Goal: Transaction & Acquisition: Purchase product/service

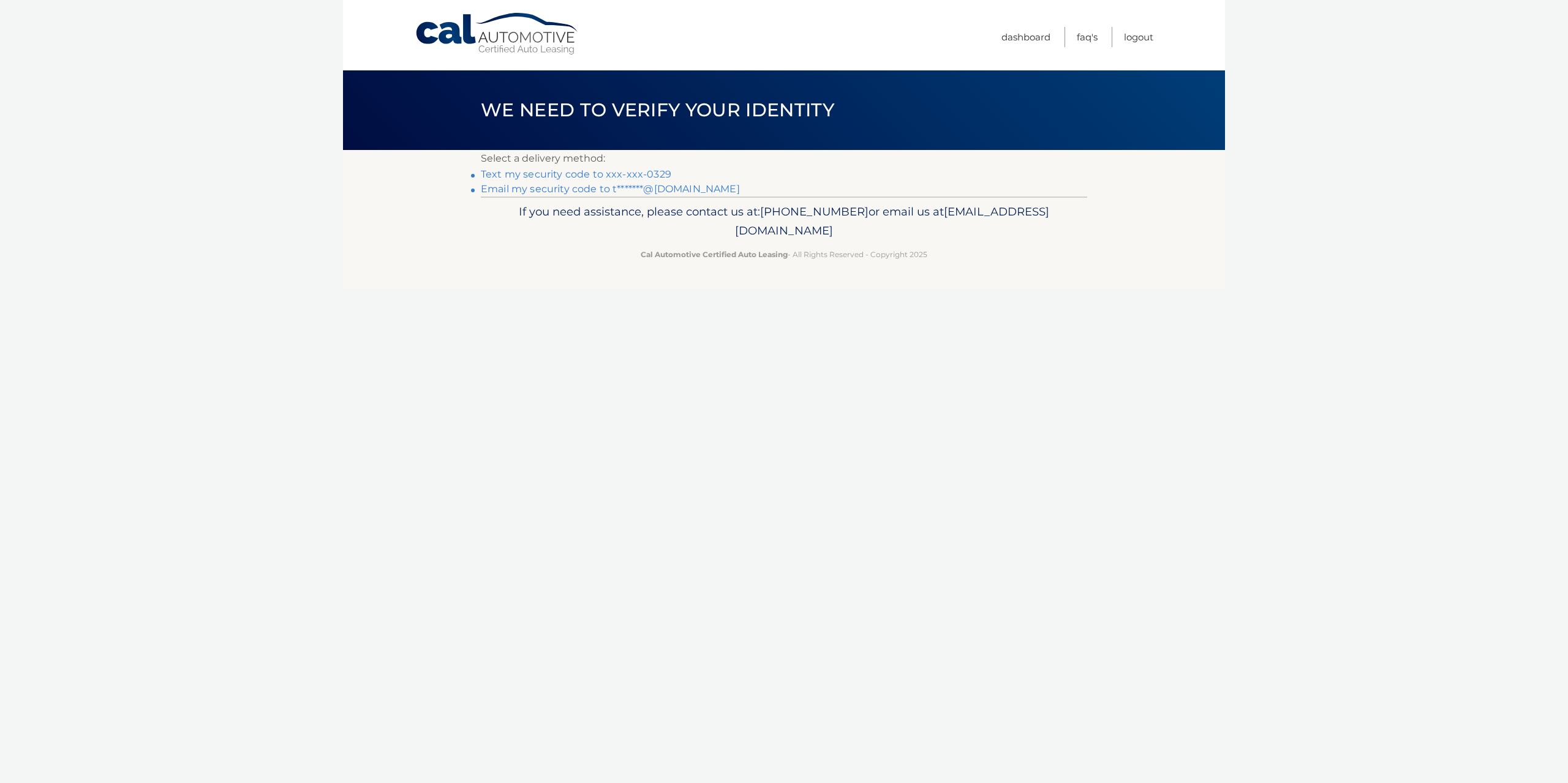
click at [621, 172] on link "Text my security code to xxx-xxx-0329" at bounding box center [576, 174] width 191 height 12
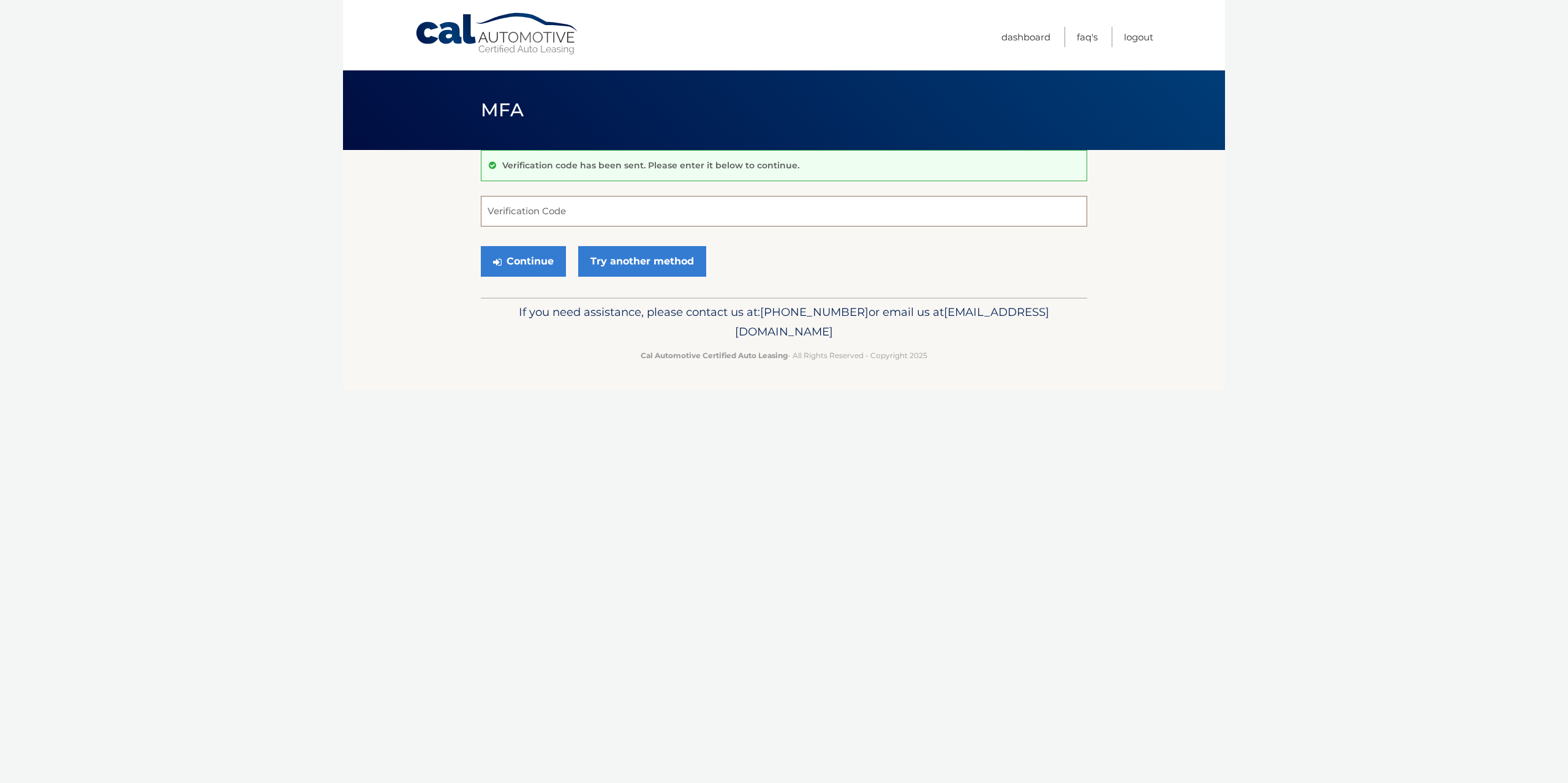
click at [602, 217] on input "Verification Code" at bounding box center [784, 211] width 606 height 31
type input "033029"
click at [515, 267] on button "Continue" at bounding box center [524, 261] width 85 height 31
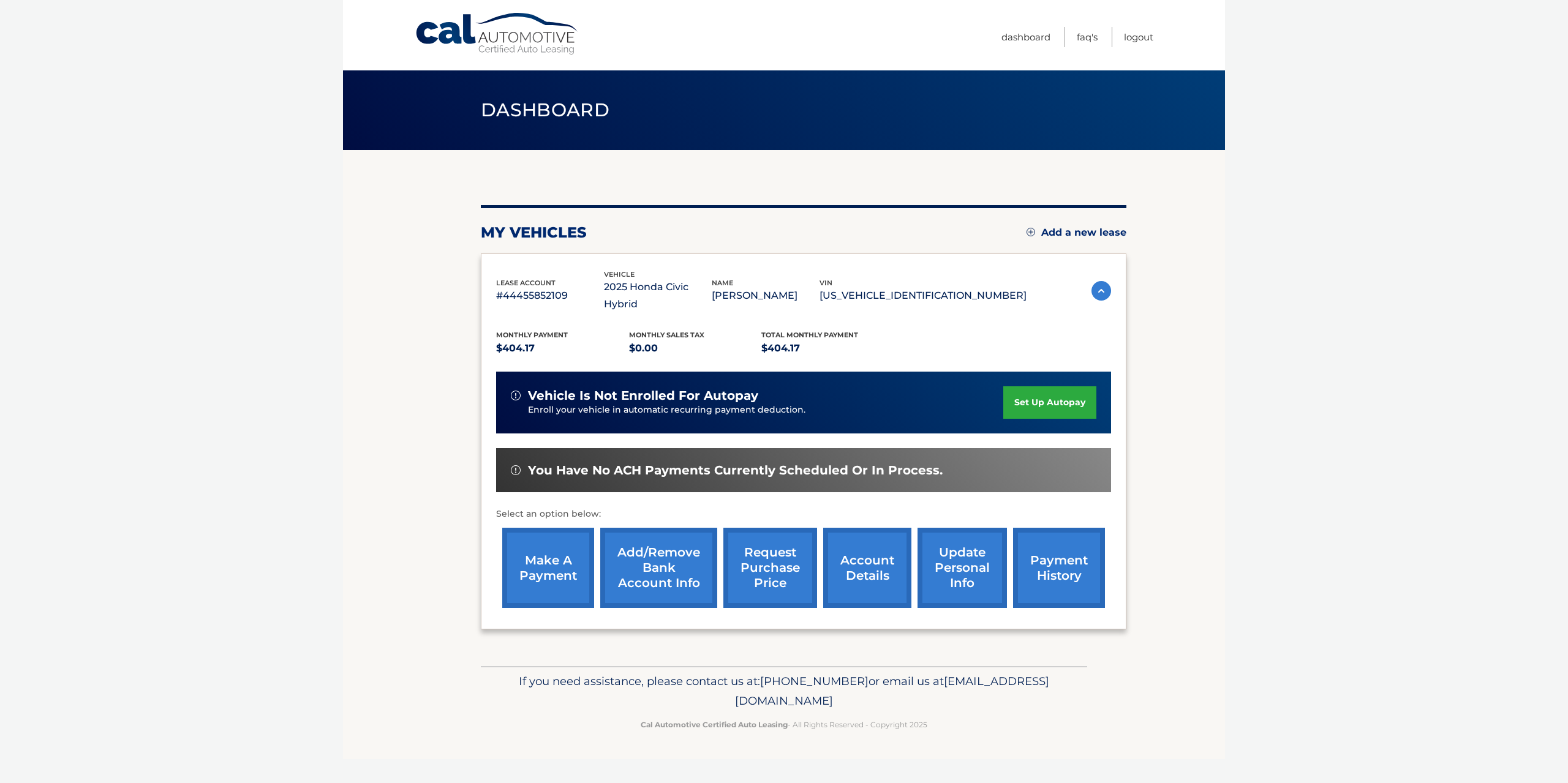
click at [535, 571] on link "make a payment" at bounding box center [548, 568] width 92 height 80
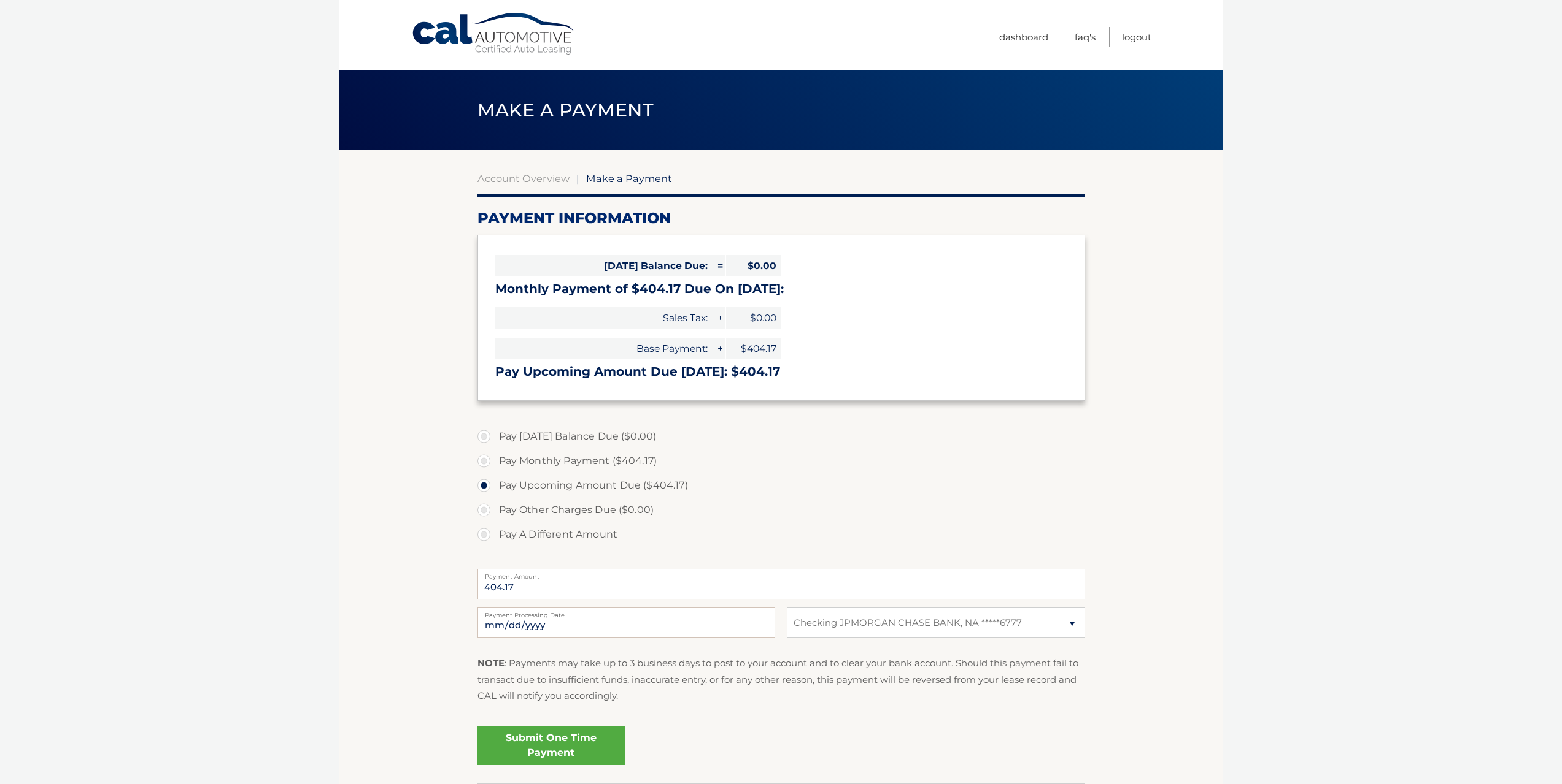
select select "Zjk1MzZjOGYtOTQ4ZC00OGYyLThiYmQtMDJlZTUwZGQwMzYx"
click at [645, 441] on label "Pay Today's Balance Due ($0.00)" at bounding box center [781, 436] width 607 height 25
click at [563, 431] on label "Pay Today's Balance Due ($0.00)" at bounding box center [781, 436] width 607 height 25
click at [494, 439] on label "Pay Today's Balance Due ($0.00)" at bounding box center [781, 436] width 607 height 25
click at [485, 436] on label "Pay Today's Balance Due ($0.00)" at bounding box center [781, 436] width 607 height 25
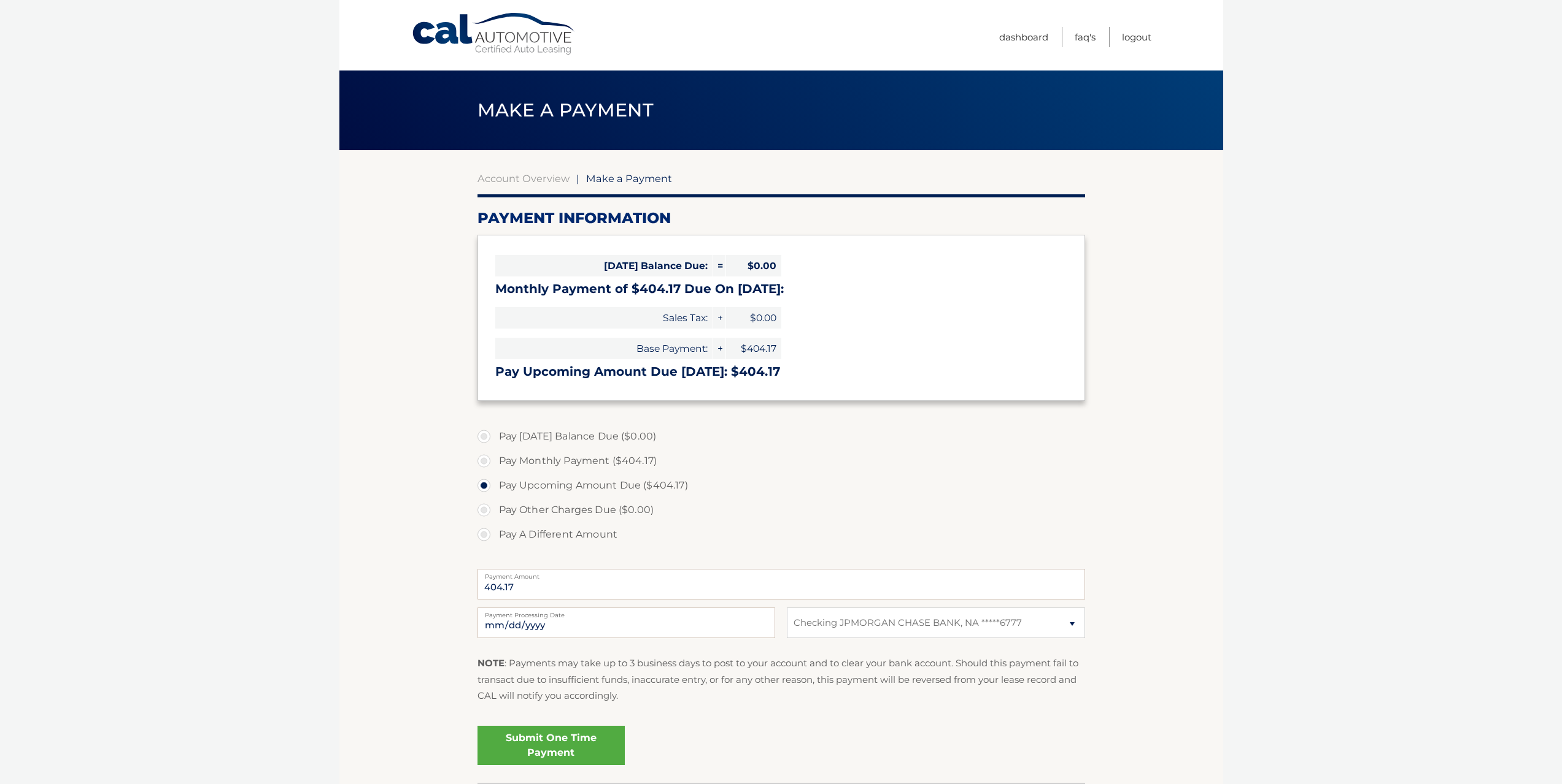
click at [483, 437] on label "Pay Today's Balance Due ($0.00)" at bounding box center [781, 436] width 607 height 25
click at [876, 442] on label "Pay Today's Balance Due ($0.00)" at bounding box center [781, 436] width 607 height 25
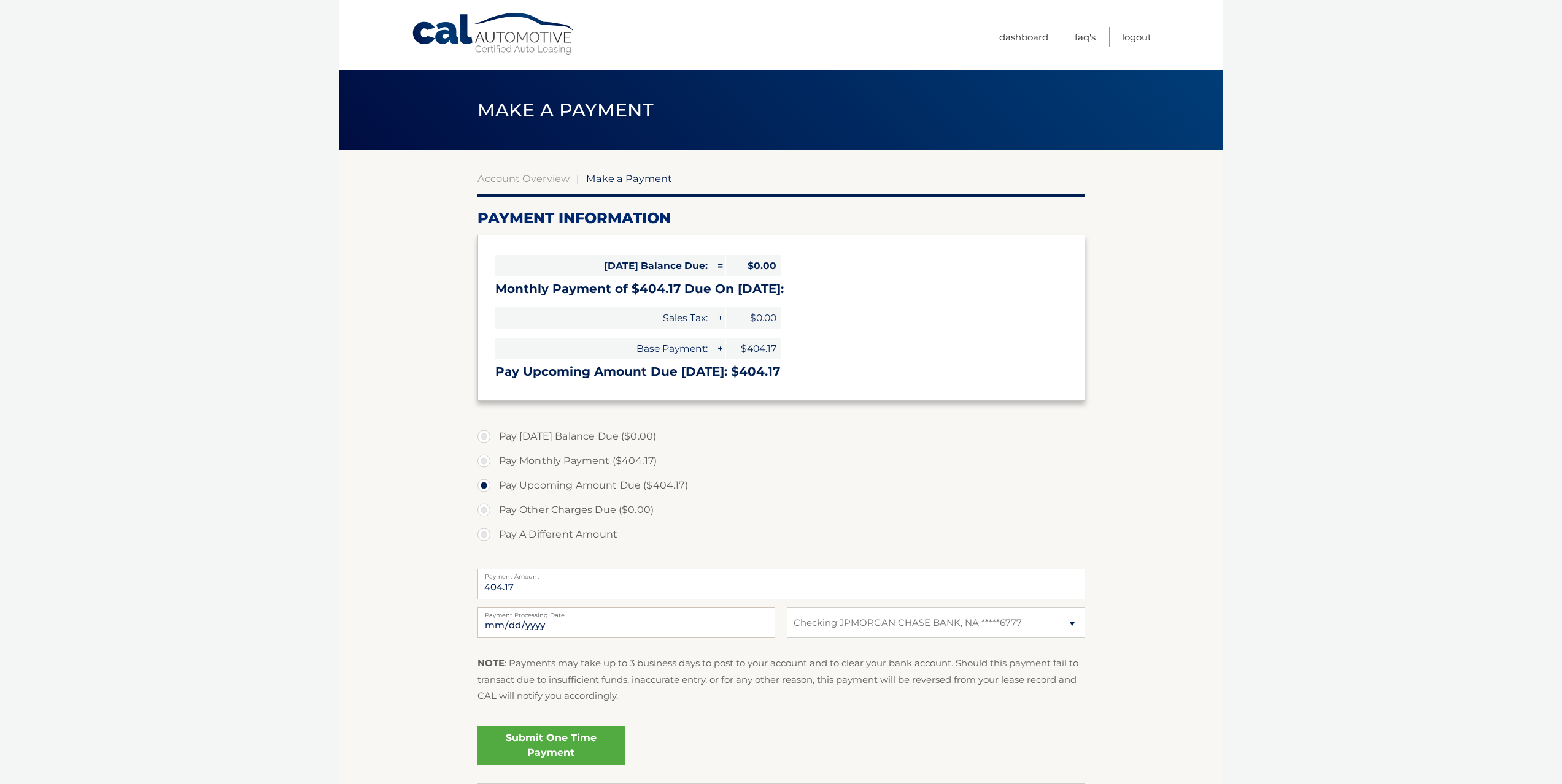
click at [486, 439] on label "Pay Today's Balance Due ($0.00)" at bounding box center [781, 436] width 607 height 25
click at [899, 447] on label "Pay Today's Balance Due ($0.00)" at bounding box center [781, 436] width 607 height 25
click at [645, 462] on label "Pay Monthly Payment ($404.17)" at bounding box center [781, 461] width 607 height 25
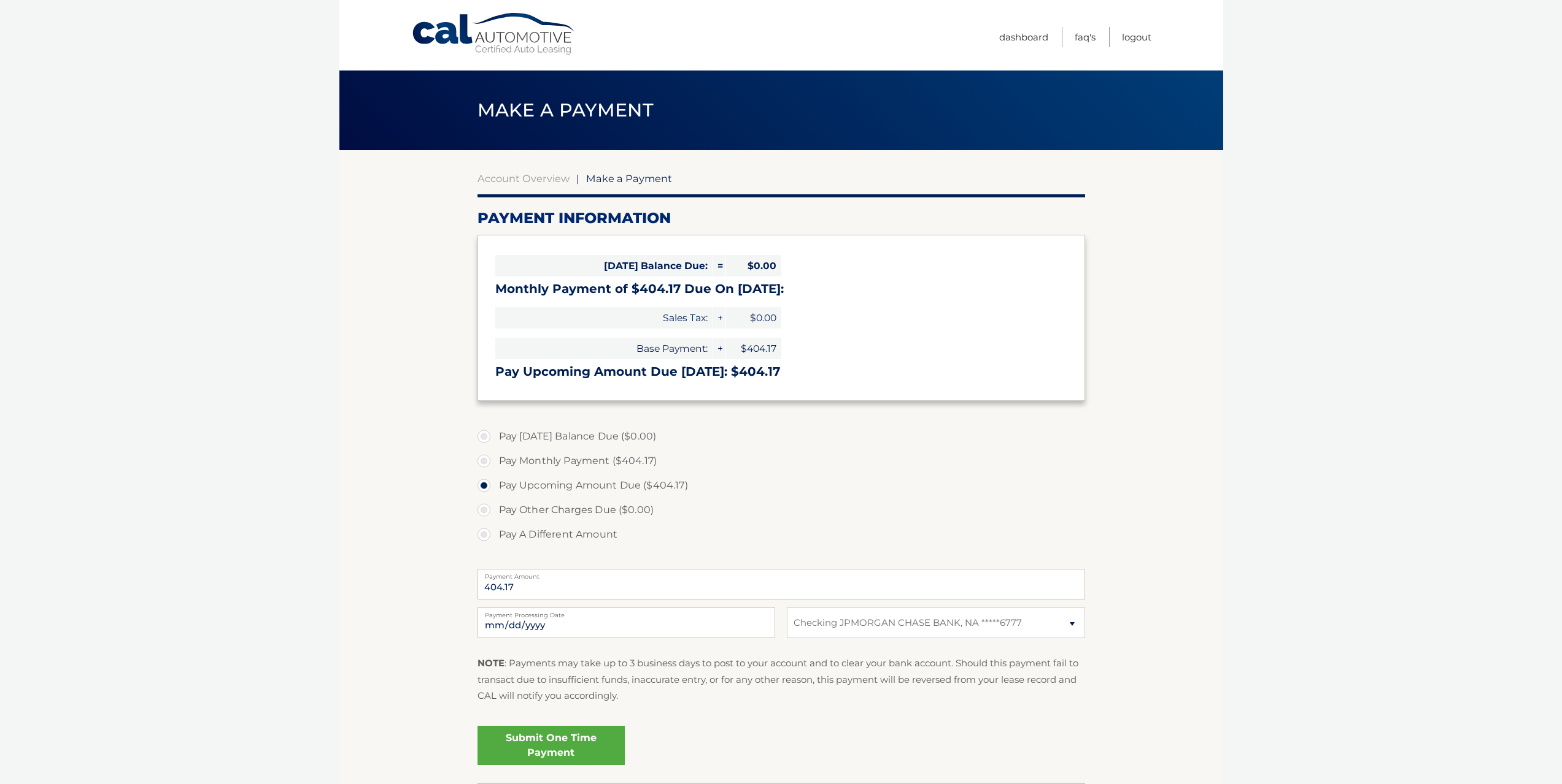
click at [495, 462] on input "Pay Monthly Payment ($404.17)" at bounding box center [489, 458] width 12 height 20
radio input "true"
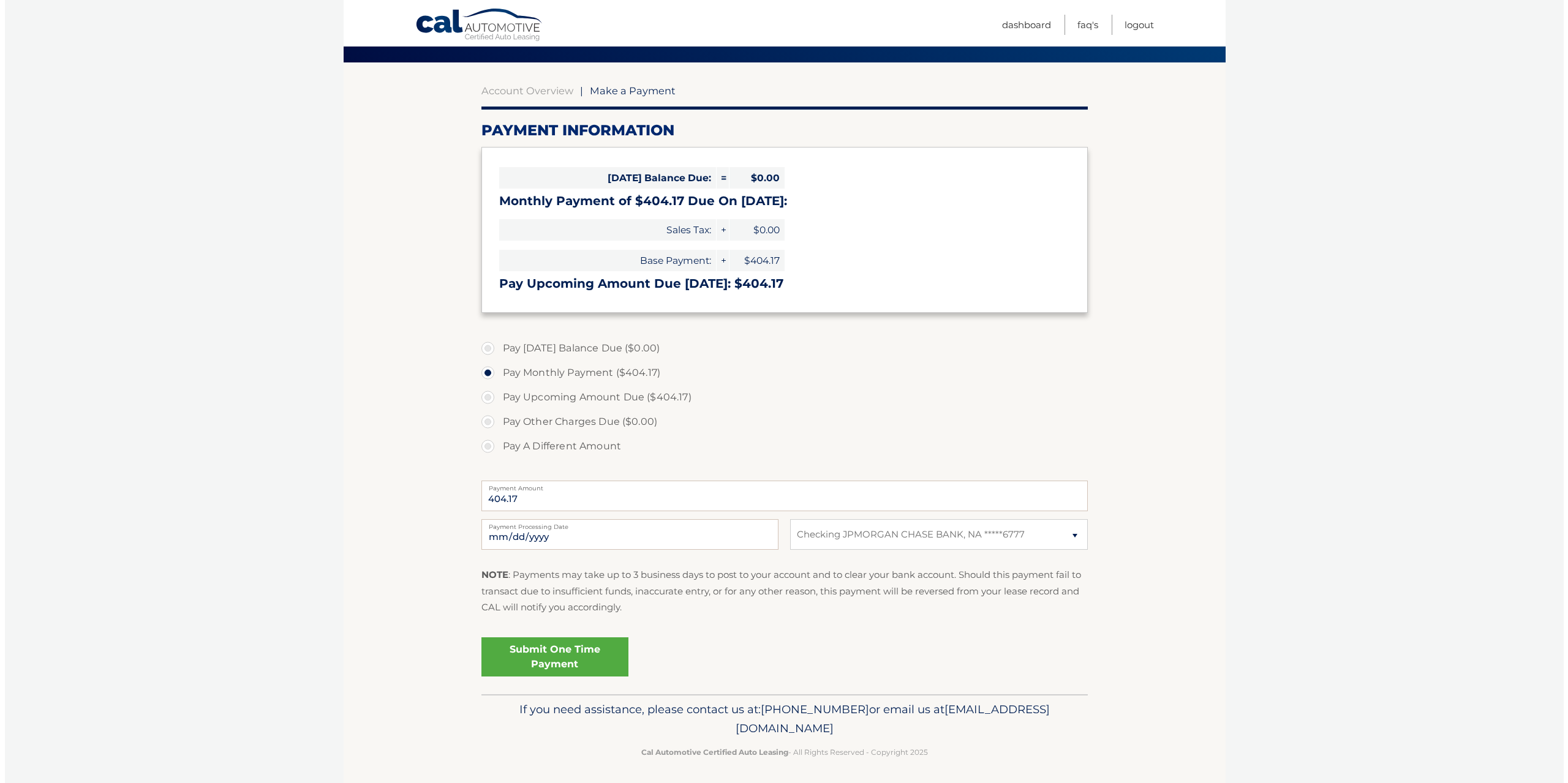
scroll to position [92, 0]
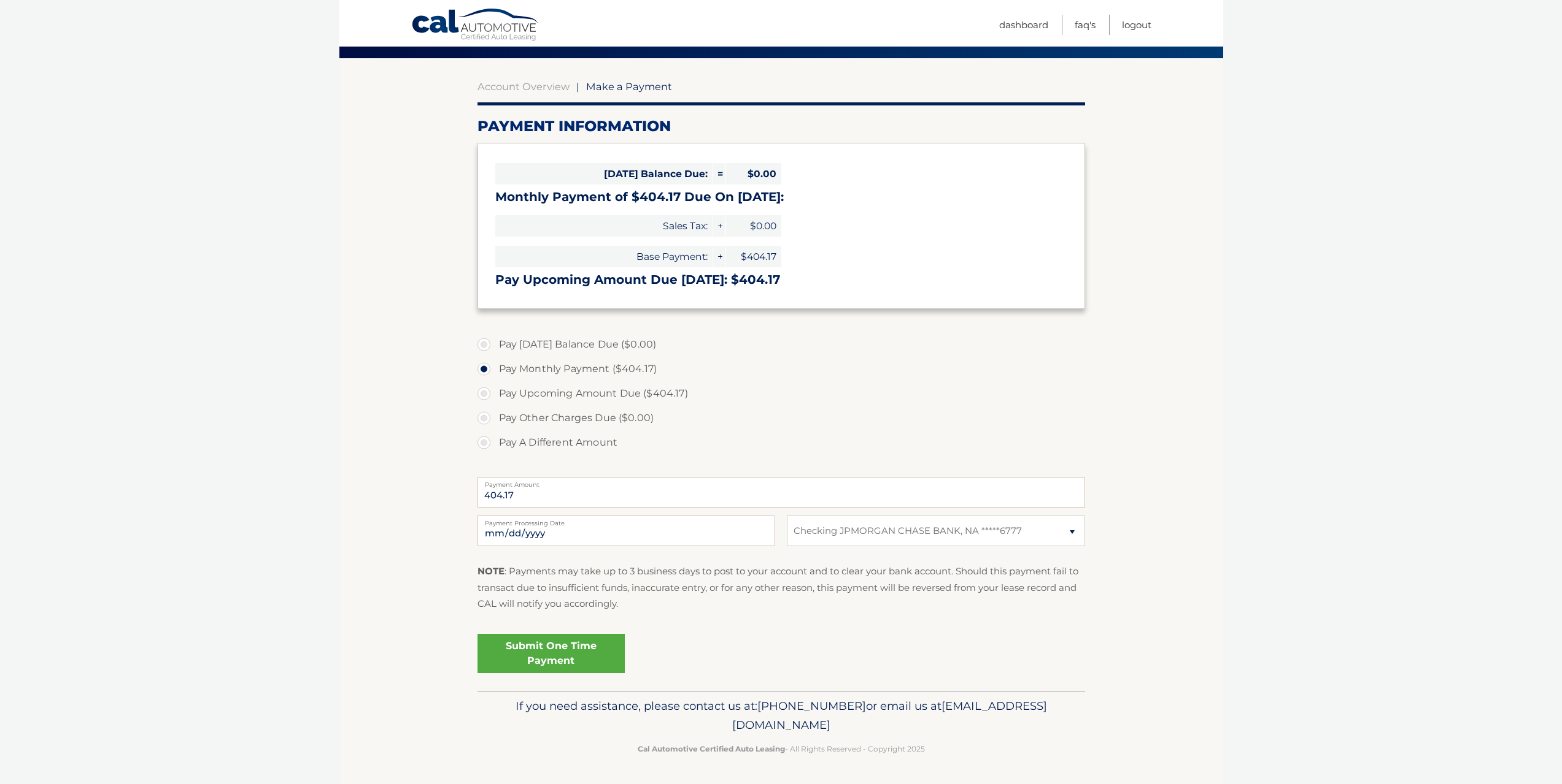
click at [552, 649] on link "Submit One Time Payment" at bounding box center [551, 654] width 148 height 39
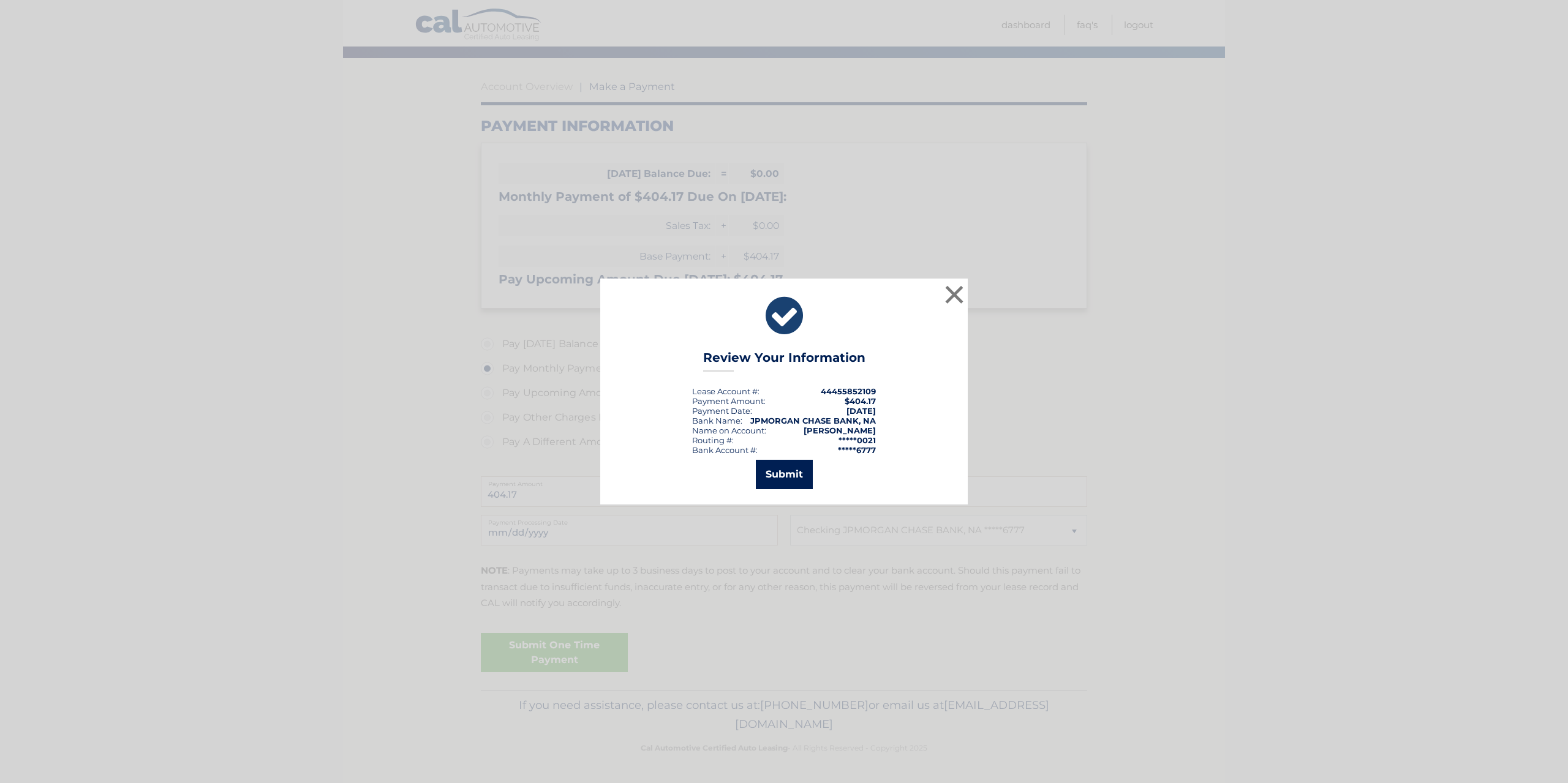
click at [787, 470] on button "Submit" at bounding box center [784, 474] width 57 height 30
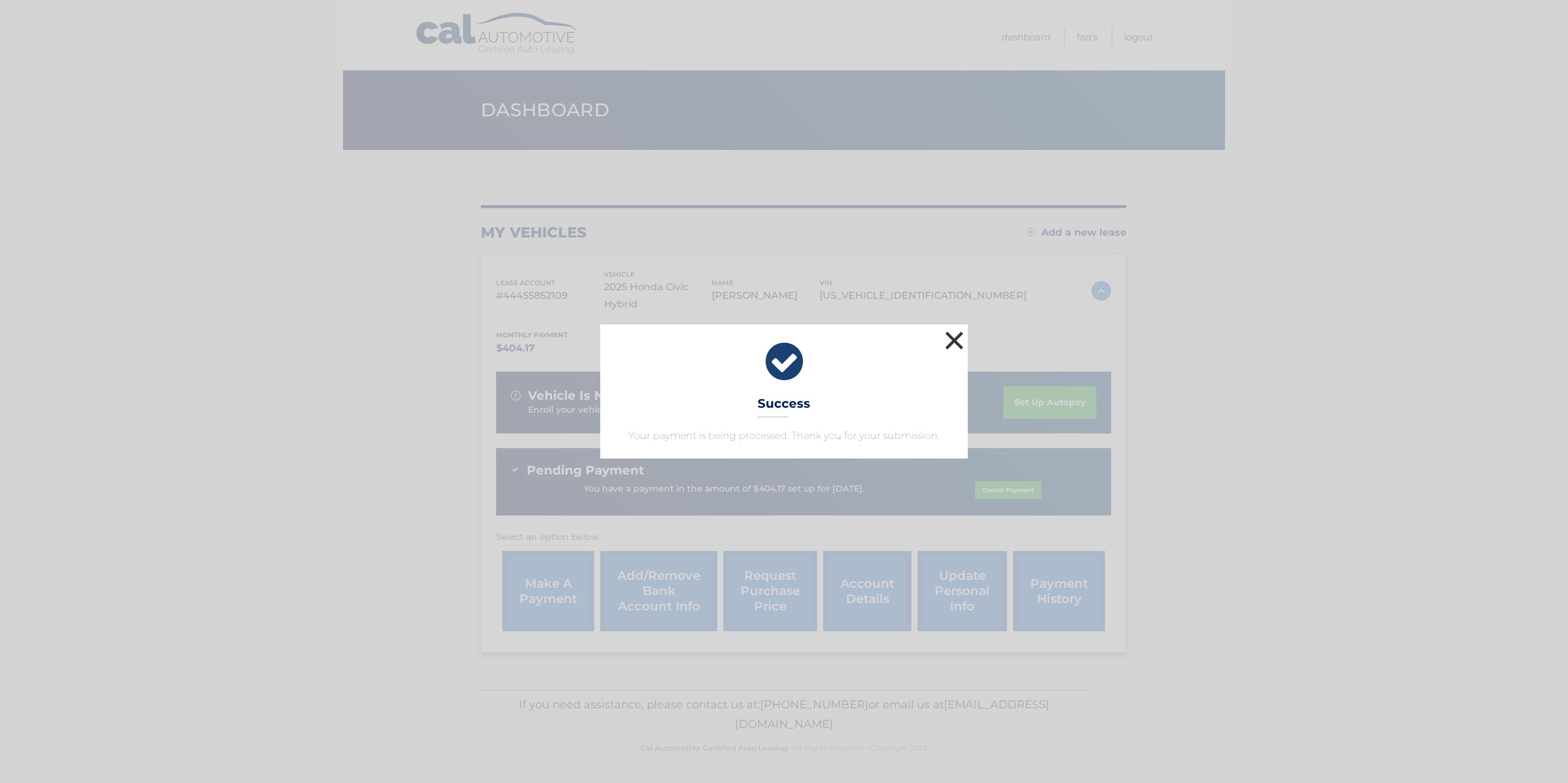
click at [958, 340] on button "×" at bounding box center [954, 340] width 25 height 25
